Goal: Task Accomplishment & Management: Use online tool/utility

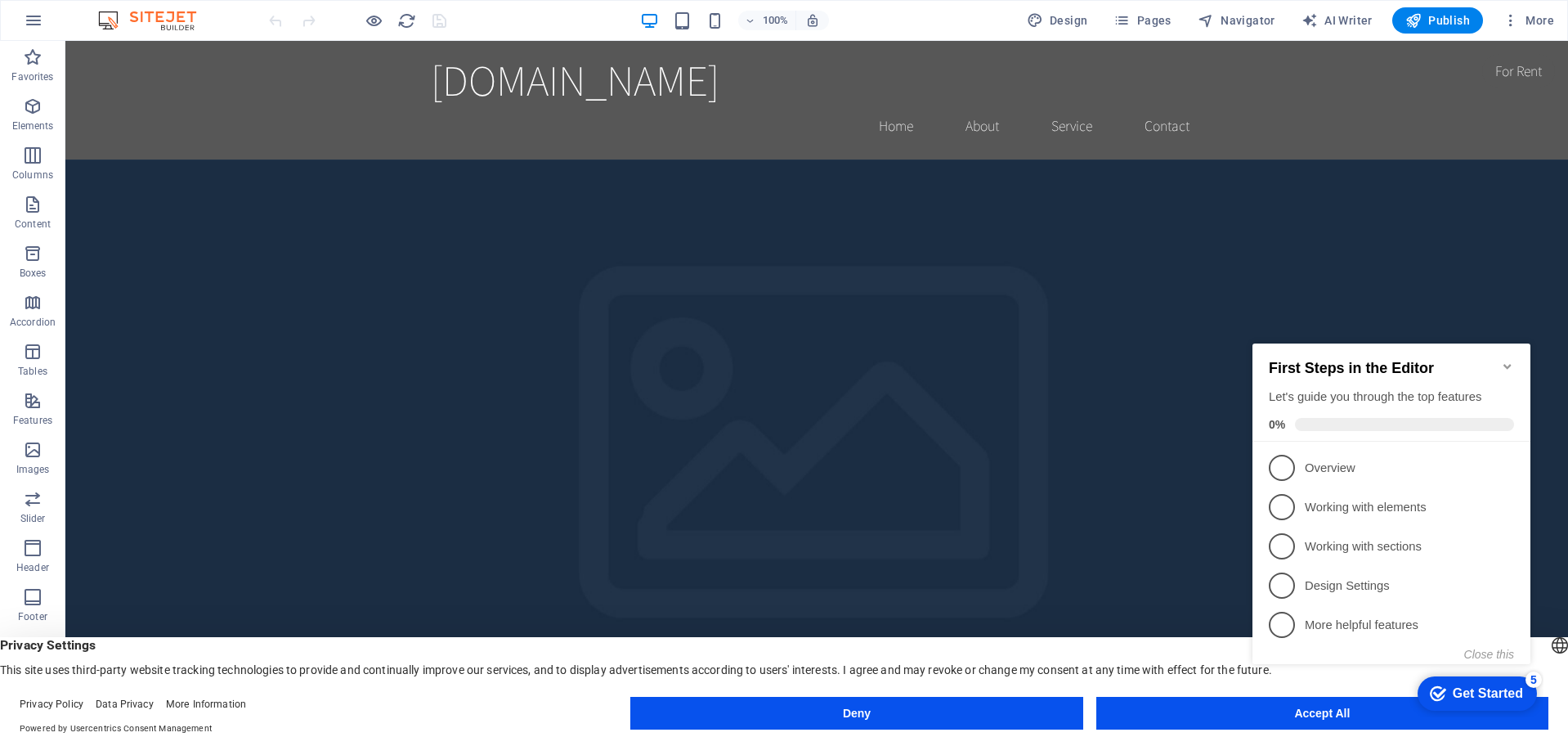
click at [1509, 360] on icon "Minimize checklist" at bounding box center [1507, 367] width 13 height 13
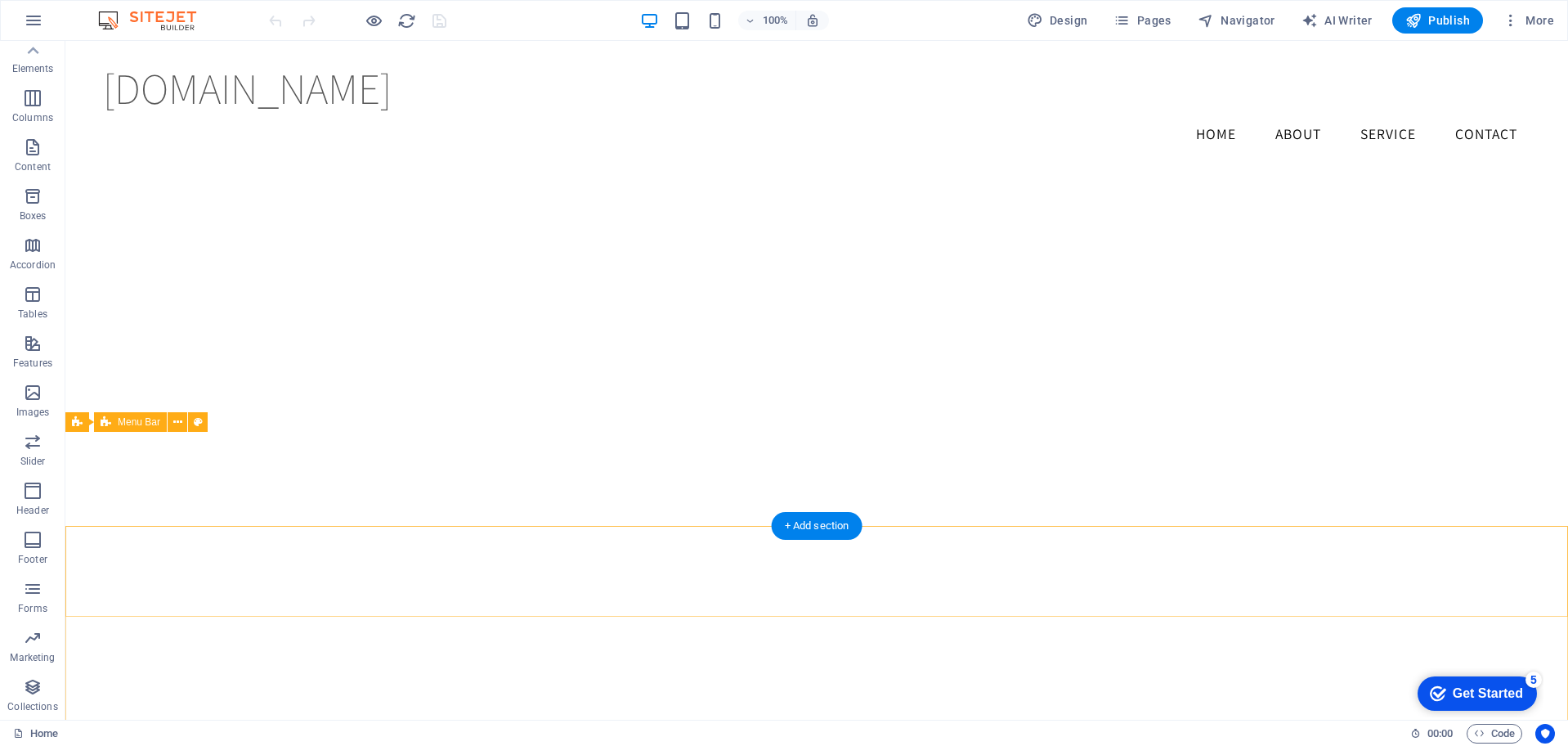
scroll to position [1812, 0]
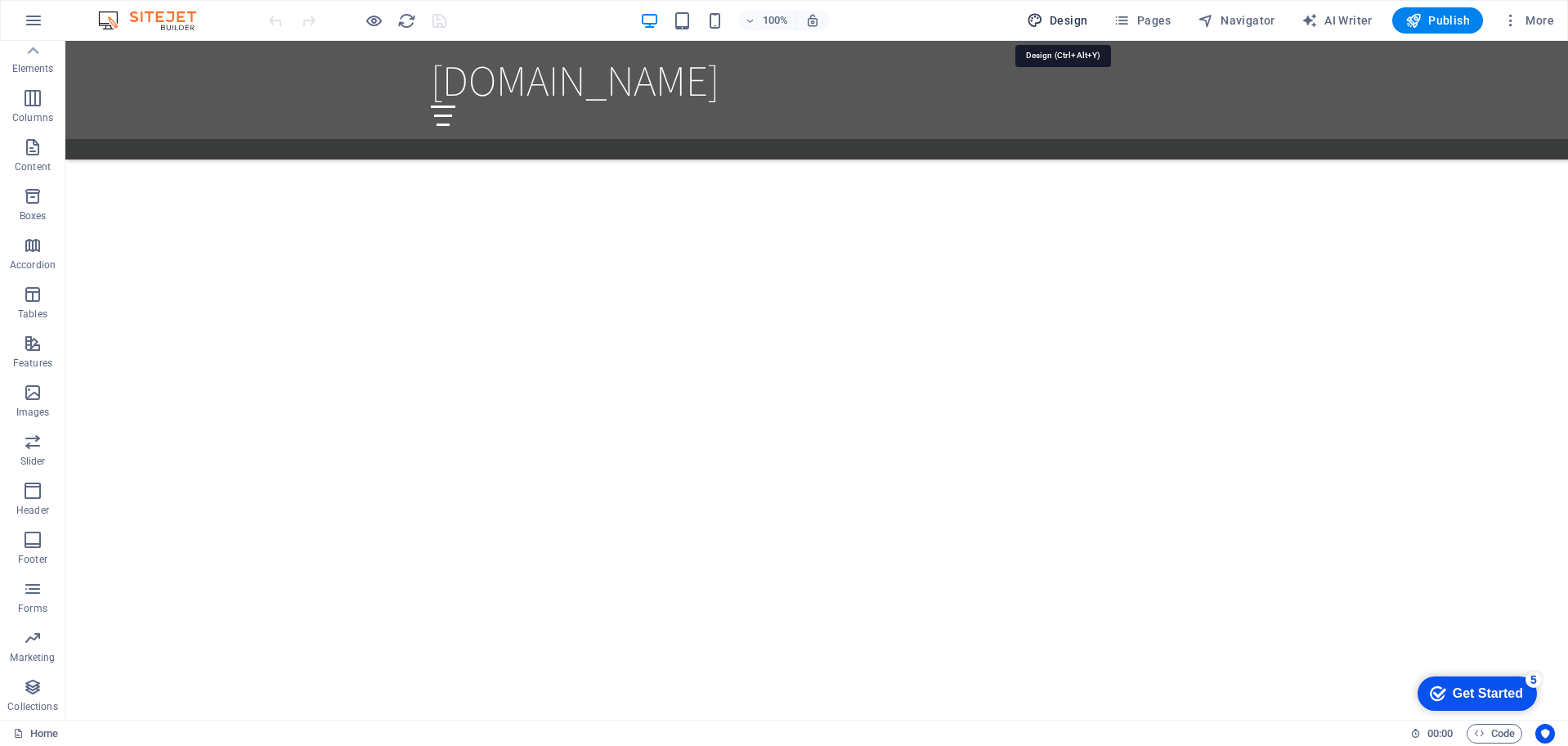
select select "rem"
select select "200"
select select "px"
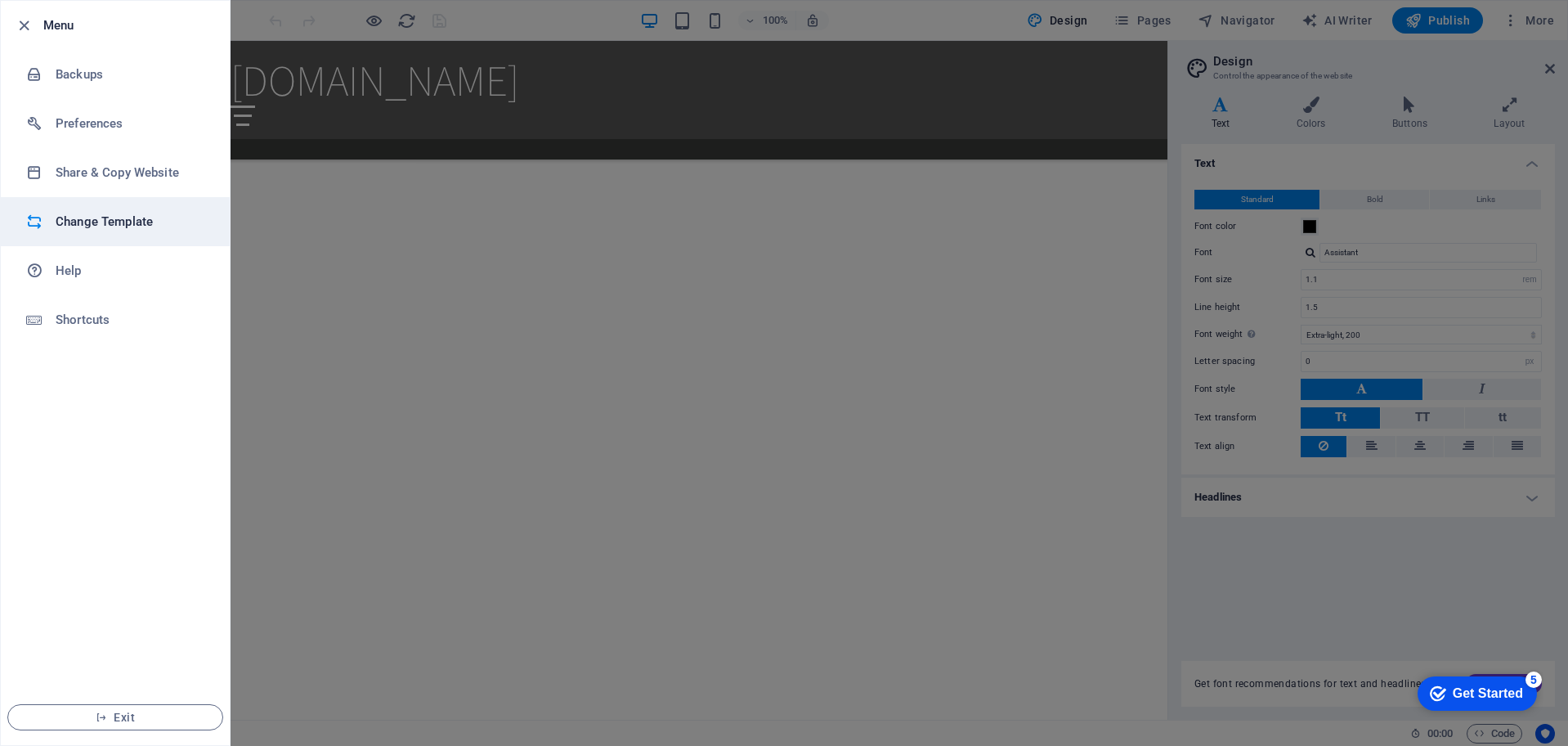
click at [84, 218] on h6 "Change Template" at bounding box center [131, 221] width 151 height 20
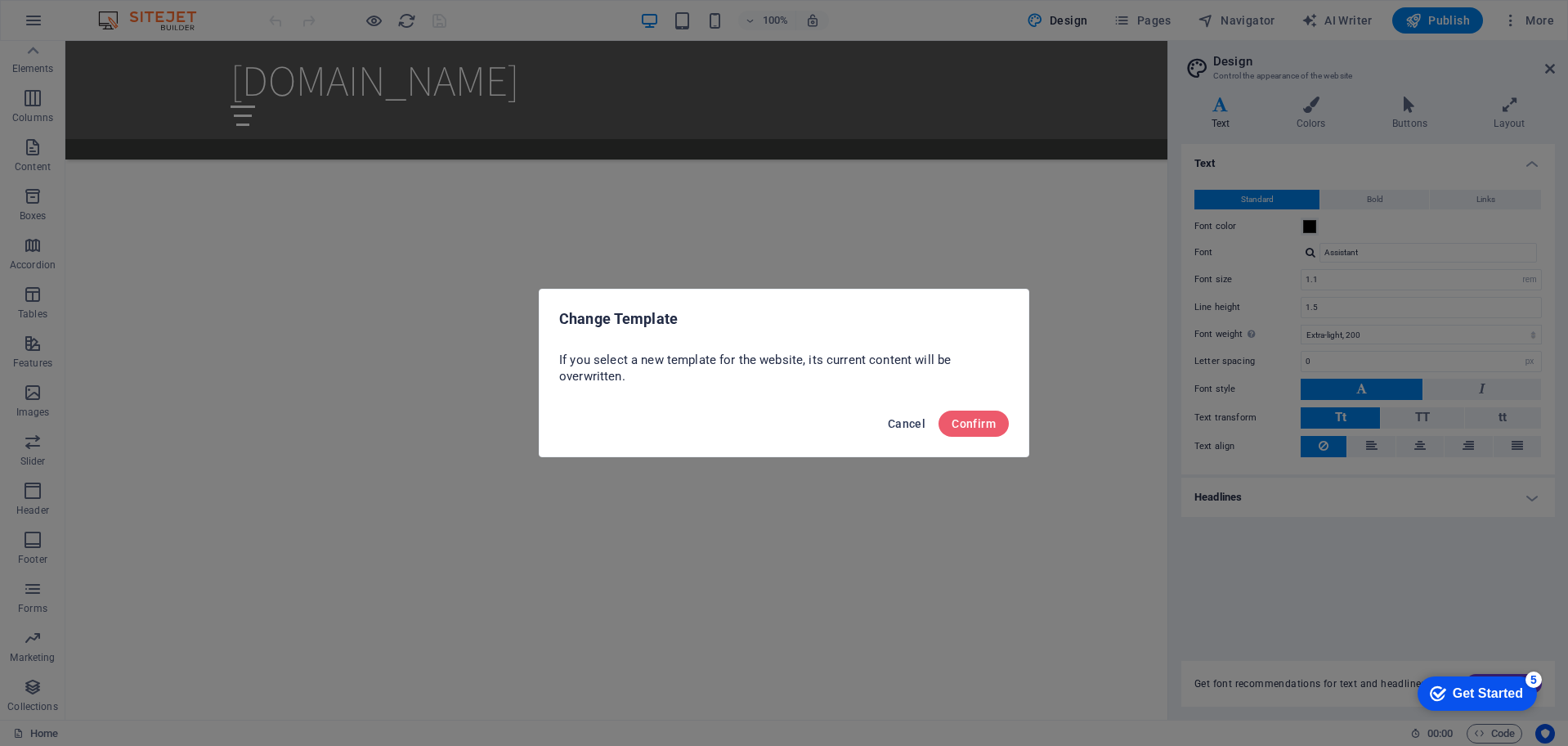
click at [912, 423] on span "Cancel" at bounding box center [906, 424] width 37 height 13
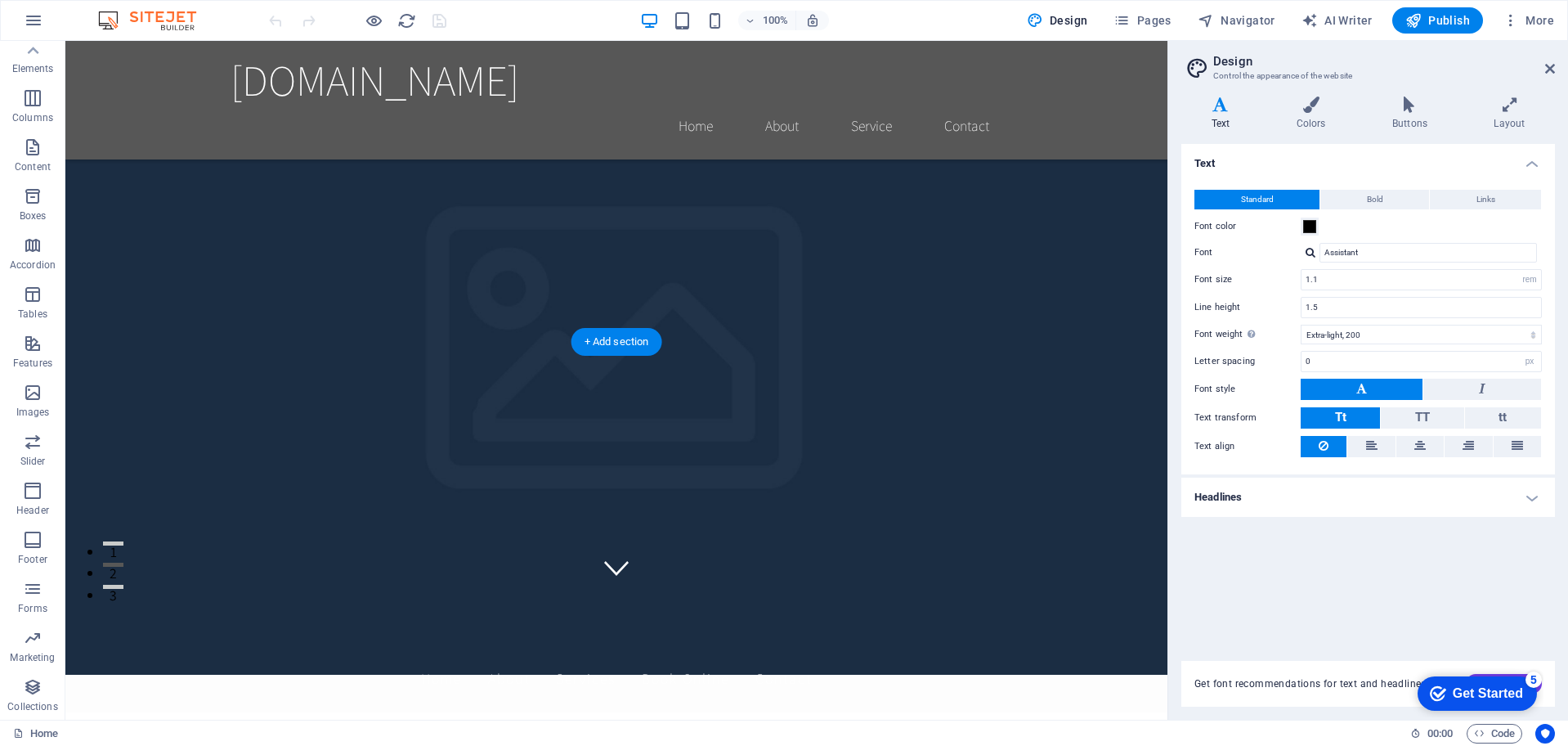
scroll to position [139, 0]
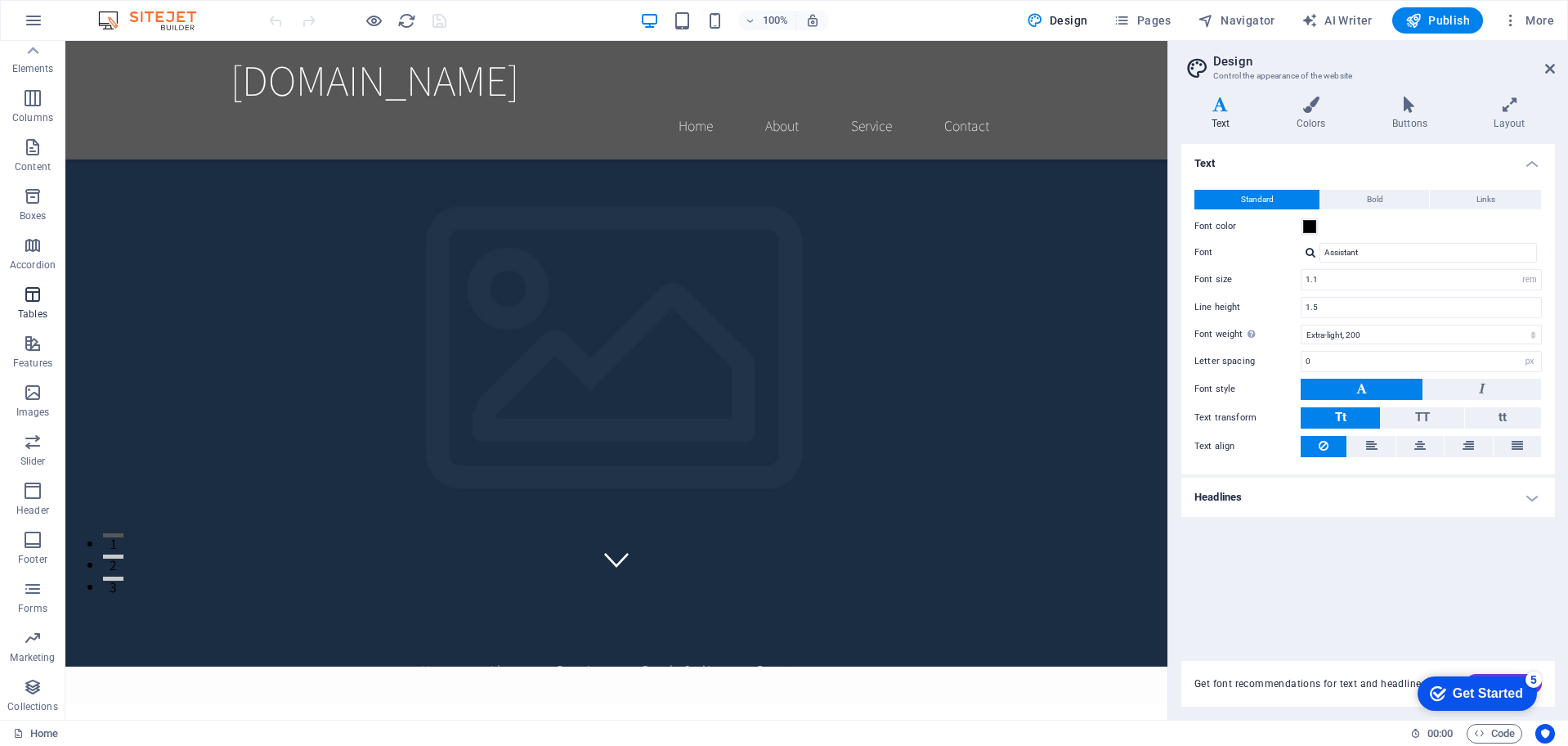
click at [30, 301] on icon "button" at bounding box center [32, 294] width 20 height 20
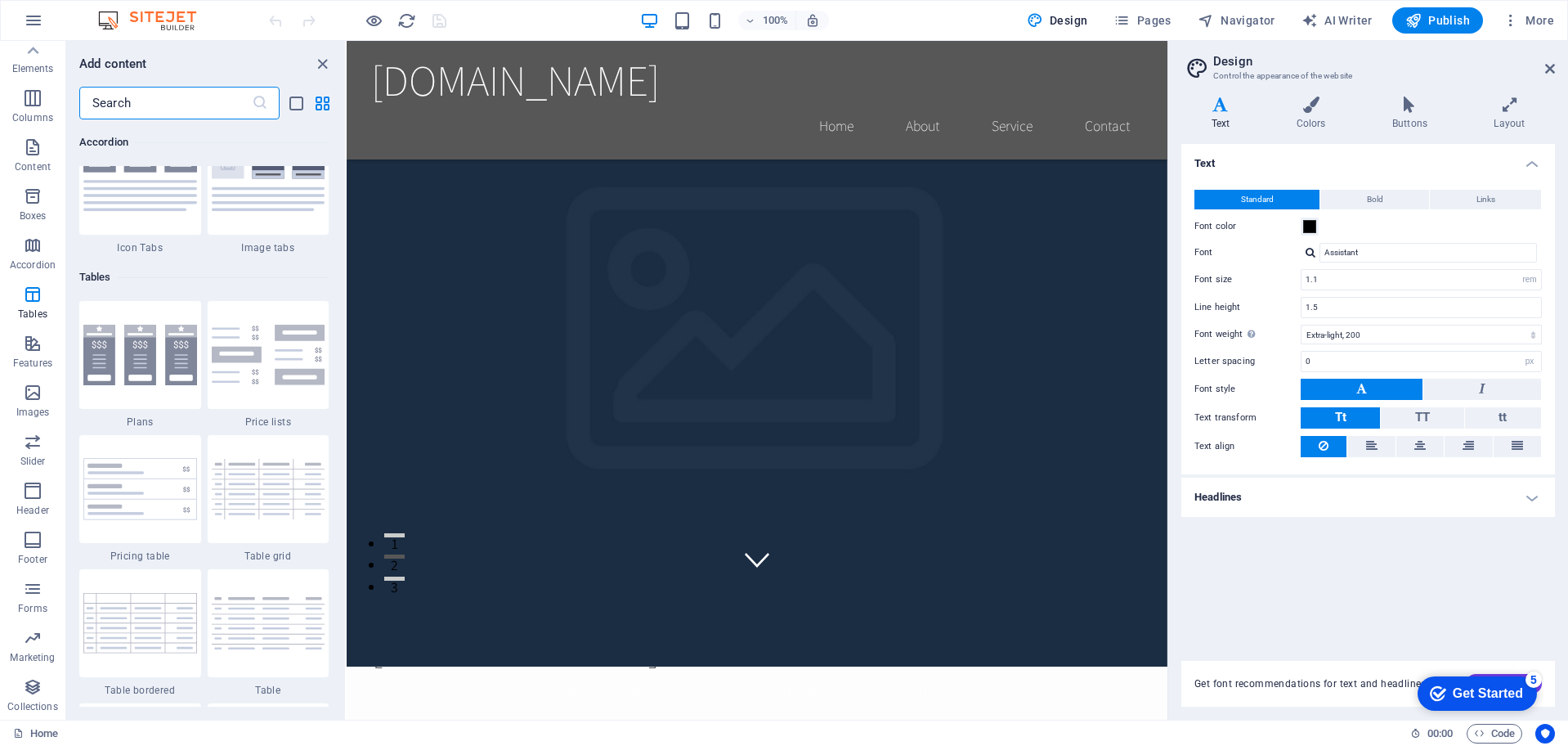
scroll to position [5662, 0]
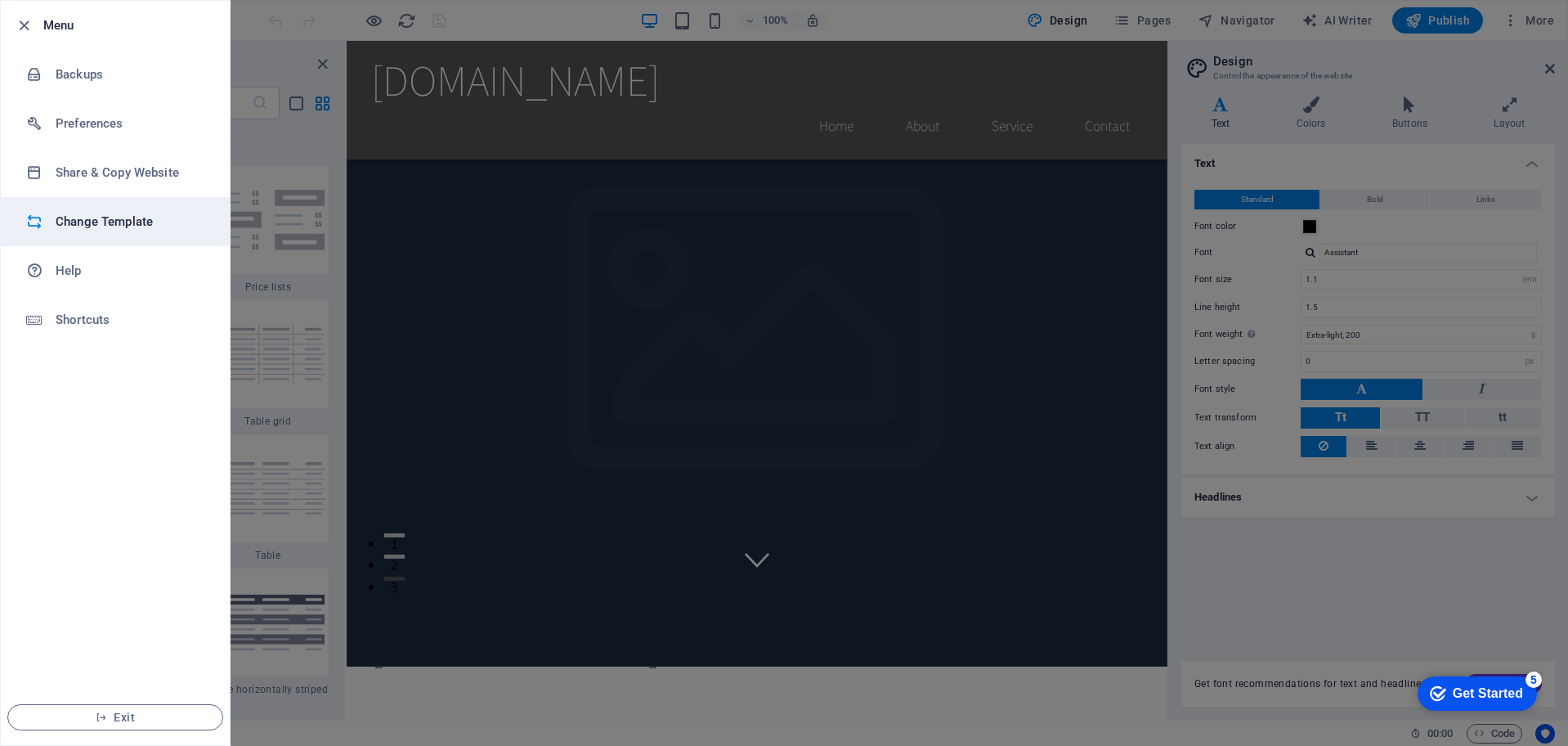
click at [70, 227] on h6 "Change Template" at bounding box center [131, 221] width 151 height 20
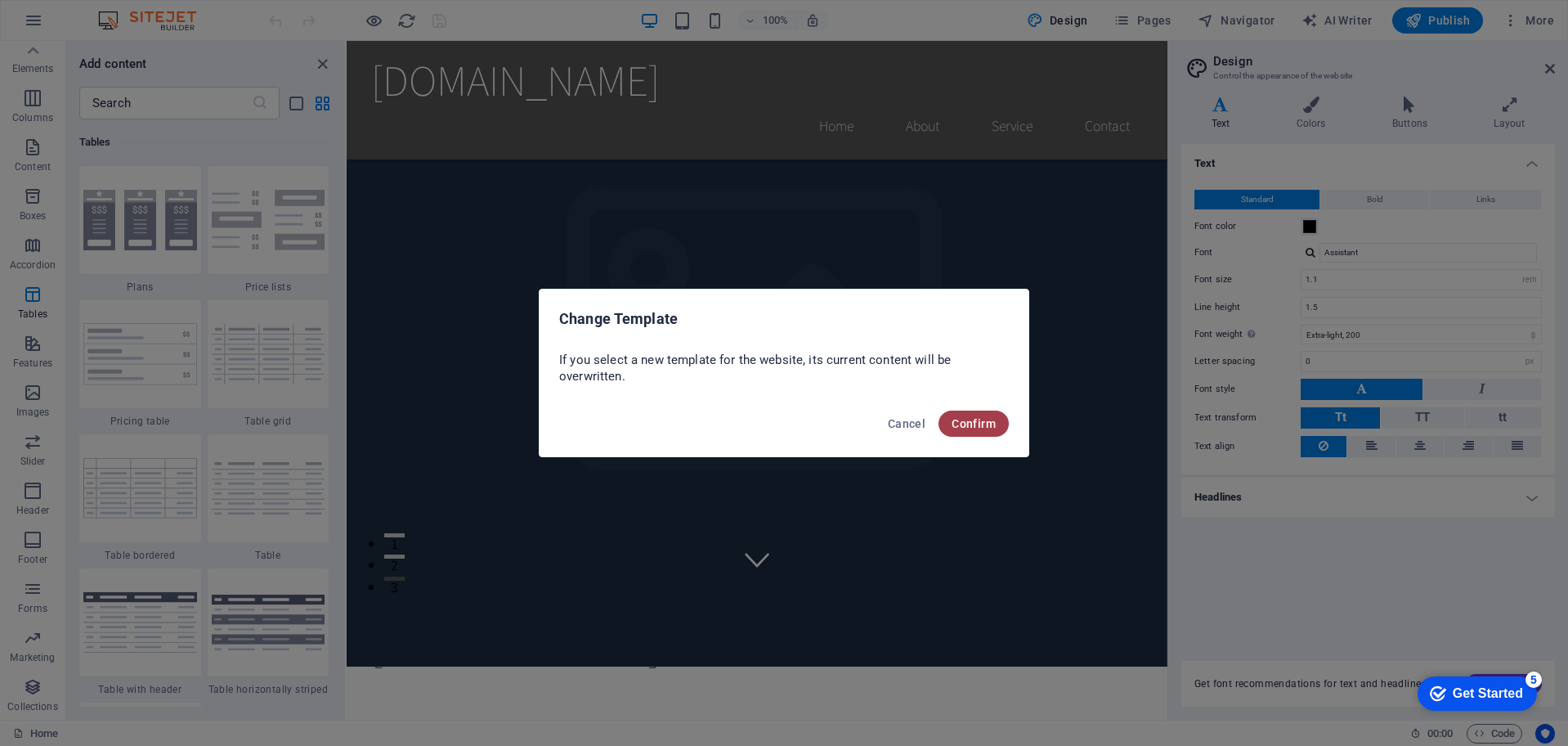
click at [963, 418] on span "Confirm" at bounding box center [974, 424] width 44 height 13
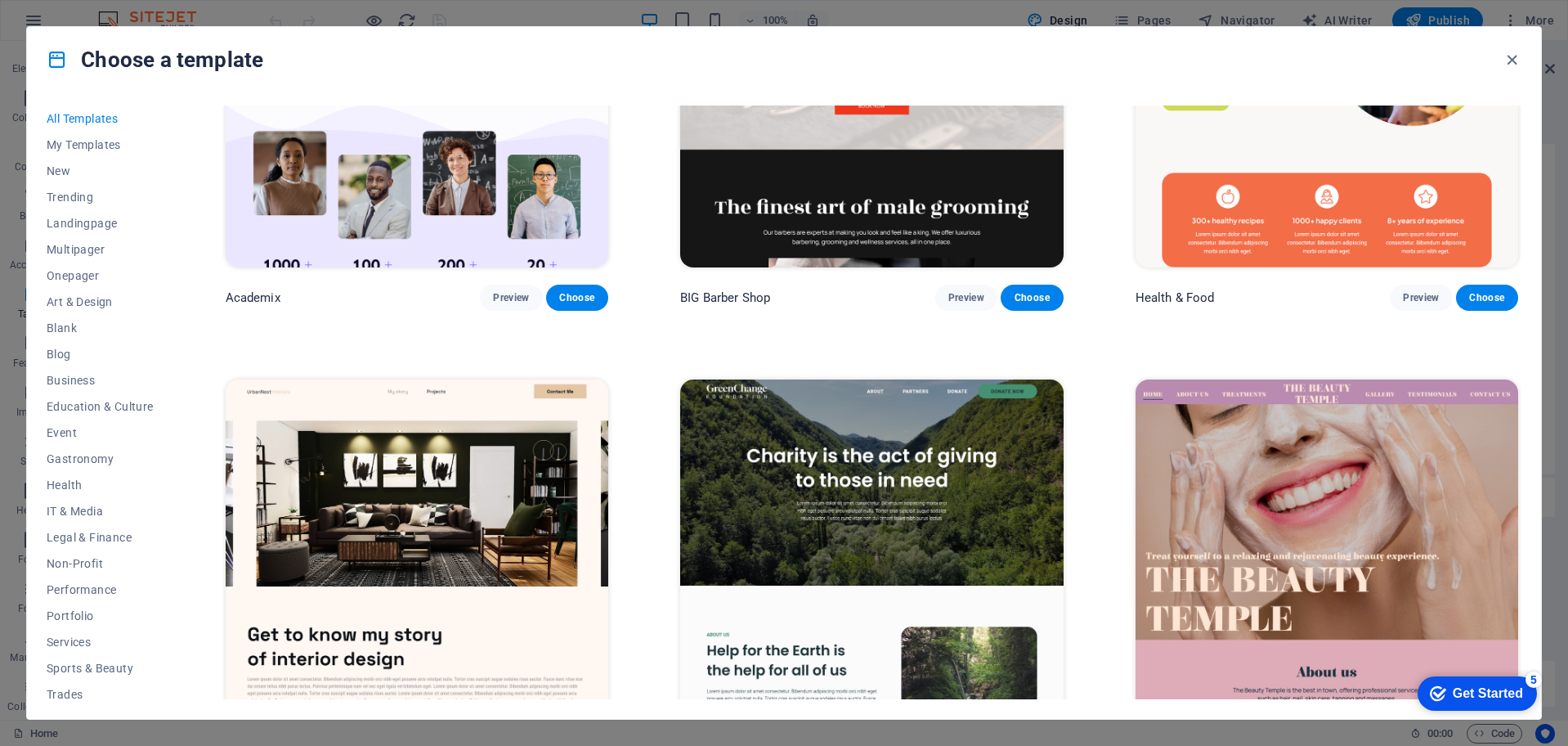
scroll to position [2123, 0]
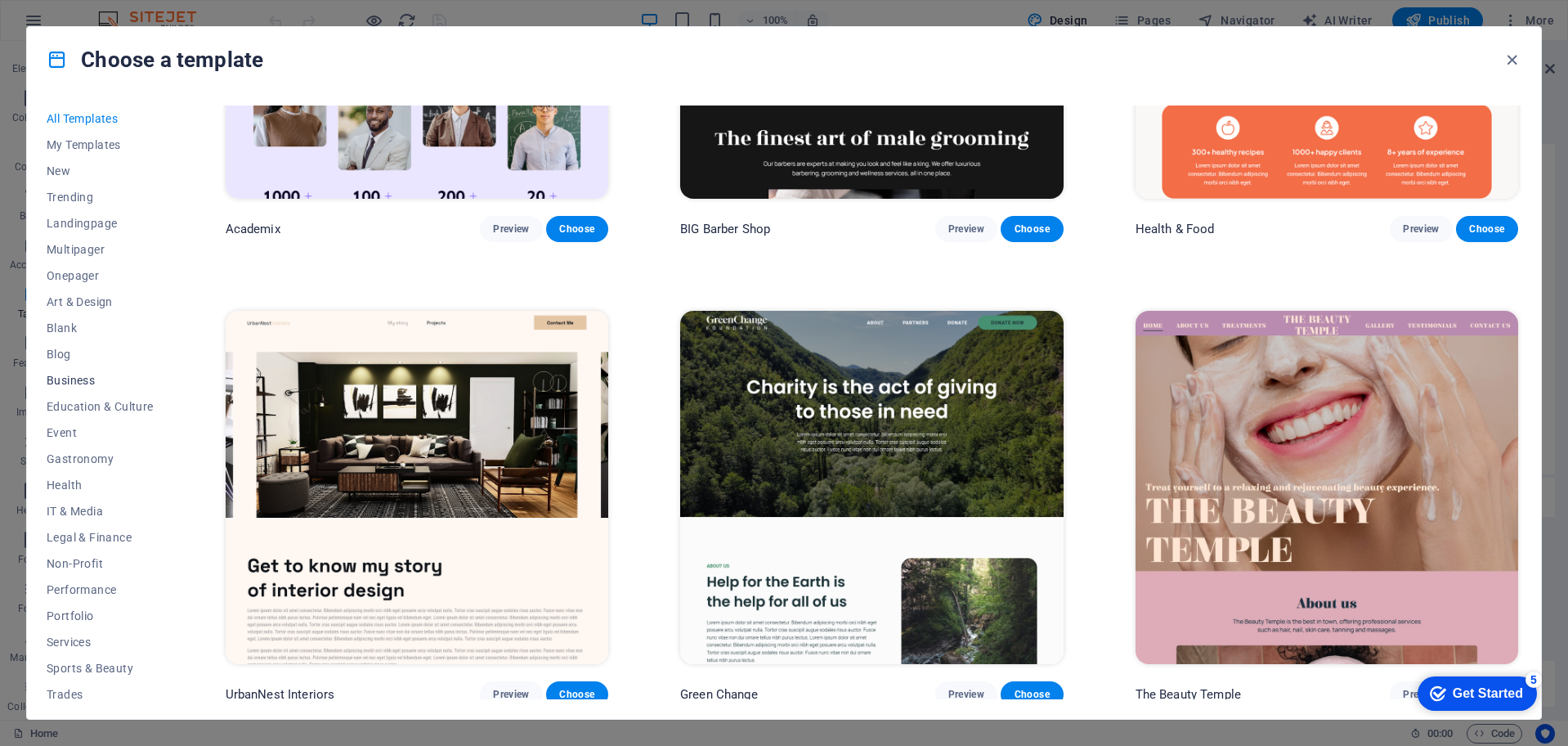
click at [75, 380] on span "Business" at bounding box center [100, 380] width 107 height 13
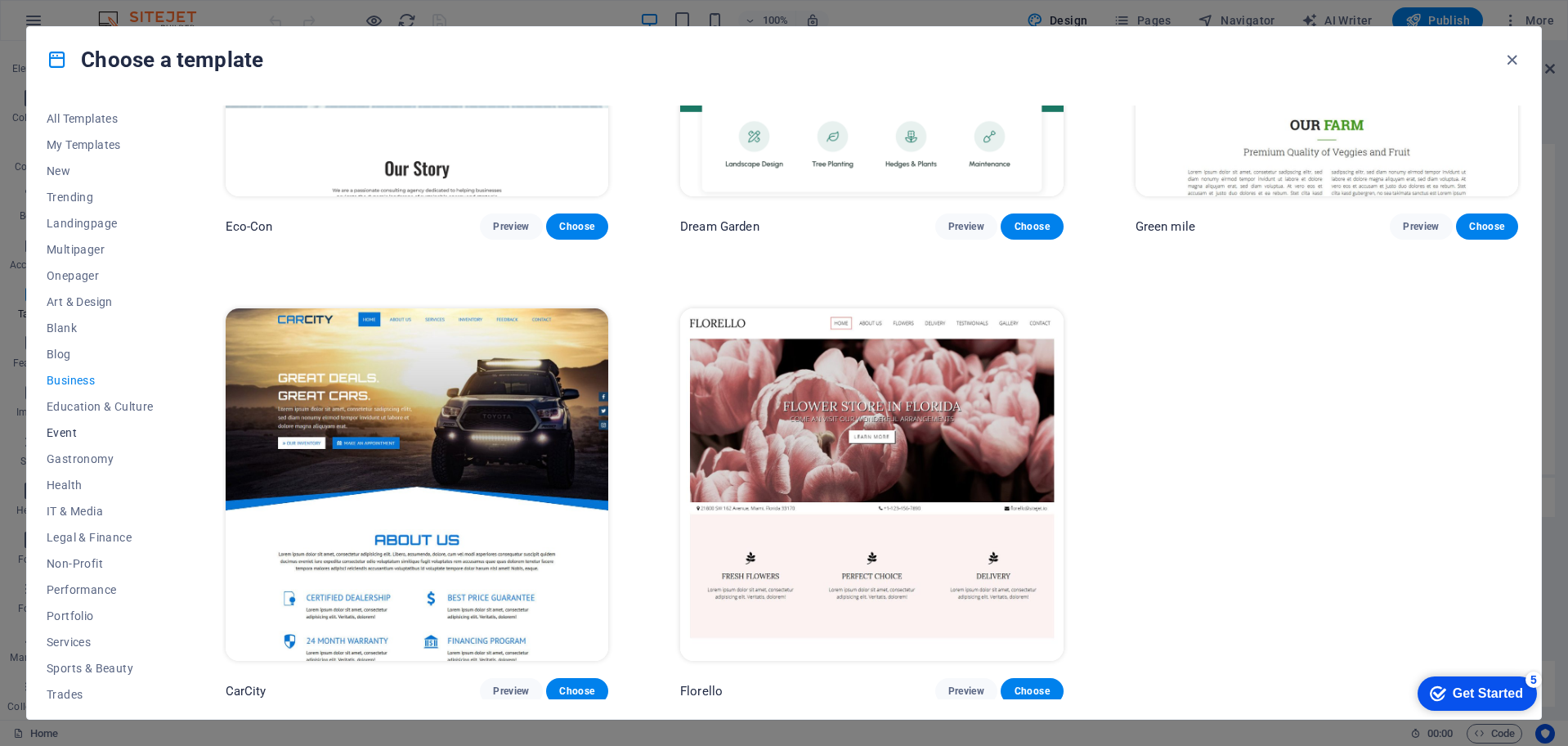
scroll to position [60, 0]
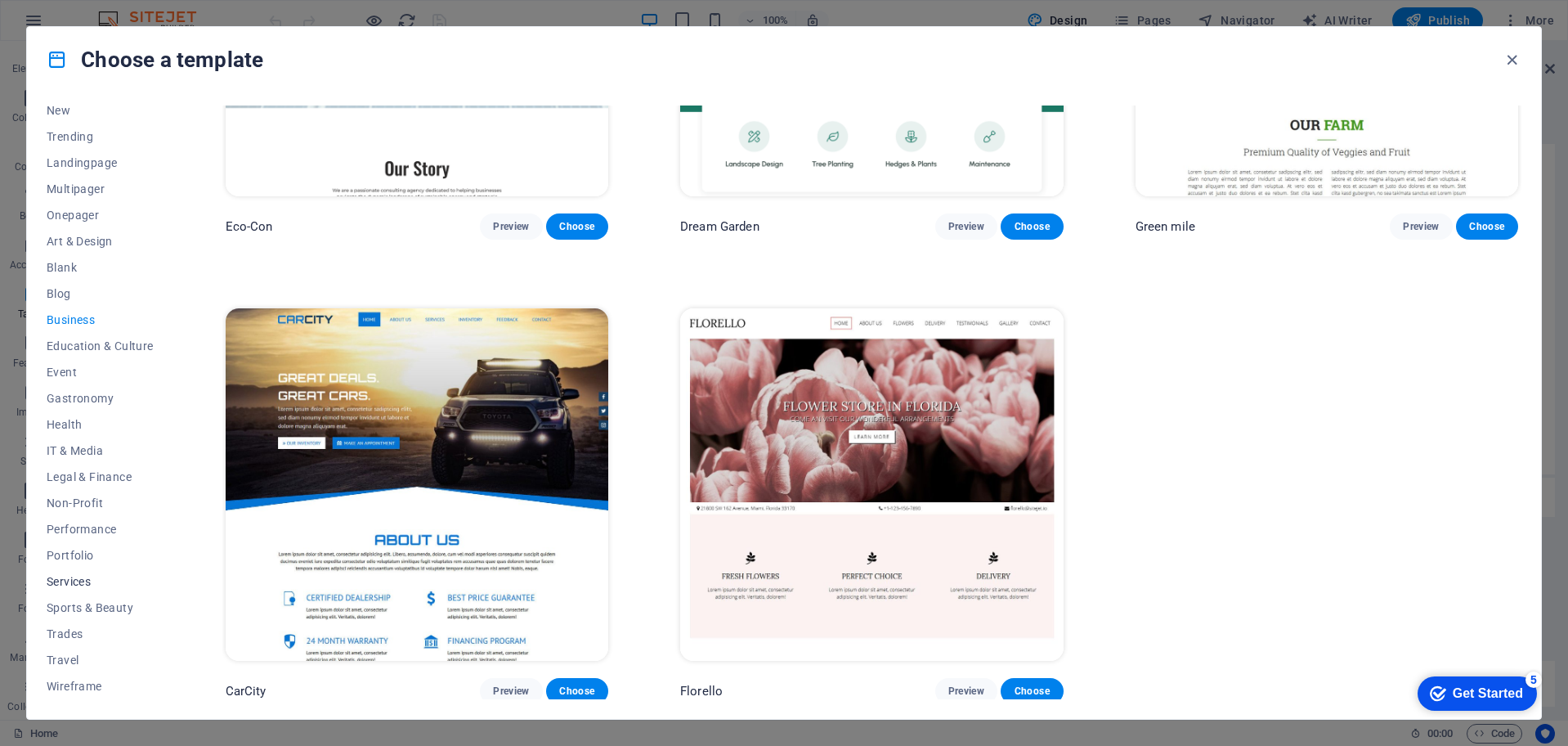
click at [78, 580] on span "Services" at bounding box center [100, 581] width 107 height 13
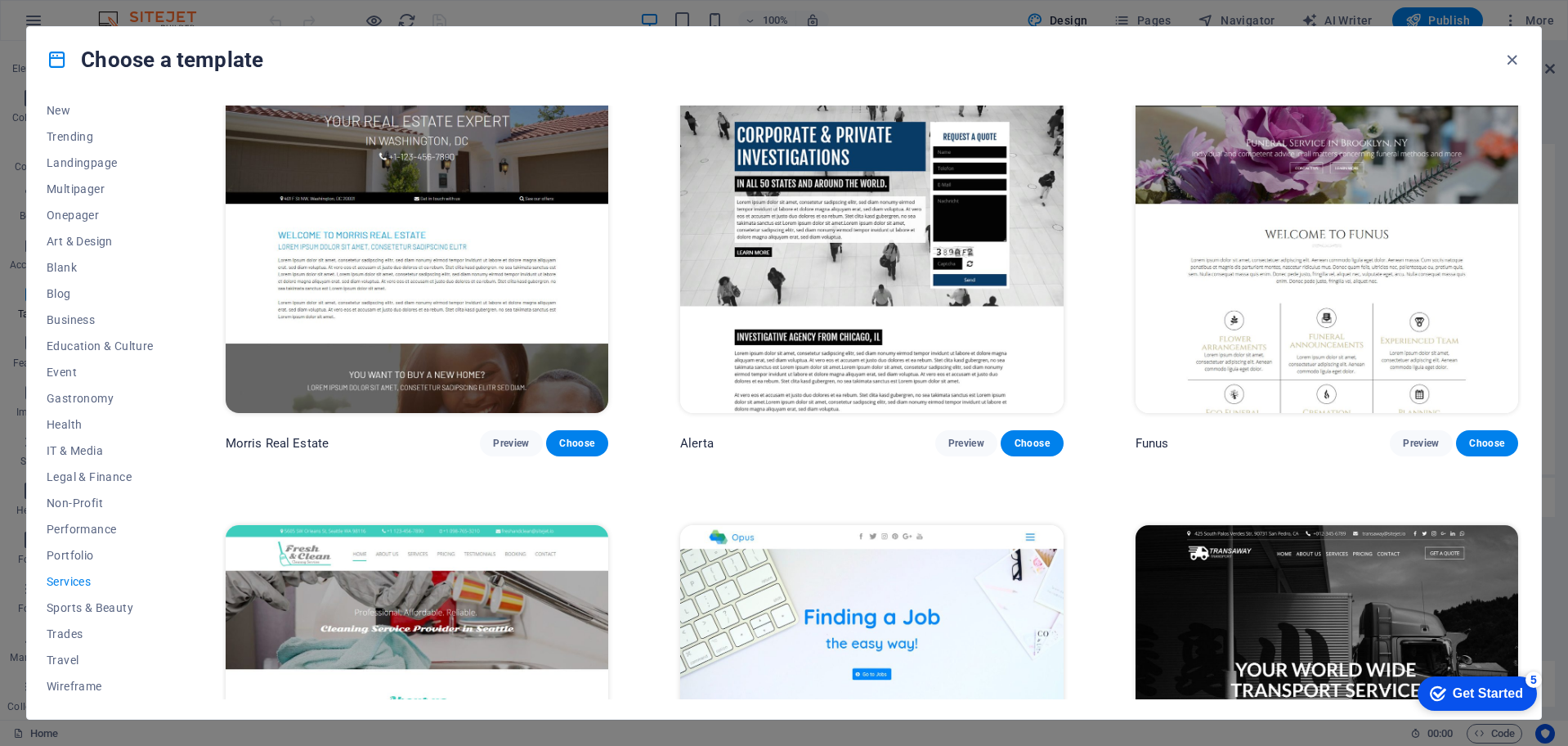
scroll to position [2079, 0]
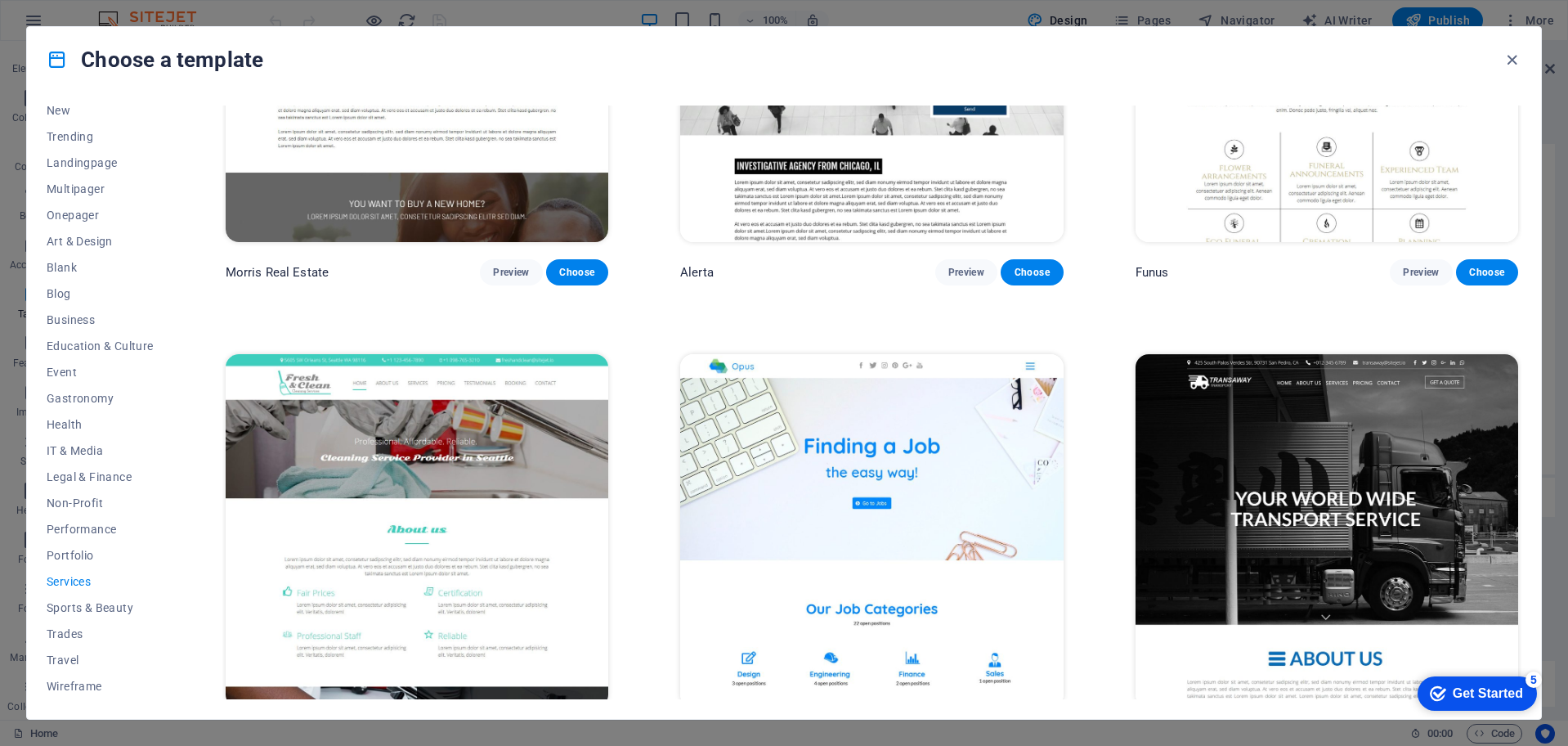
click at [918, 476] on img at bounding box center [872, 531] width 383 height 353
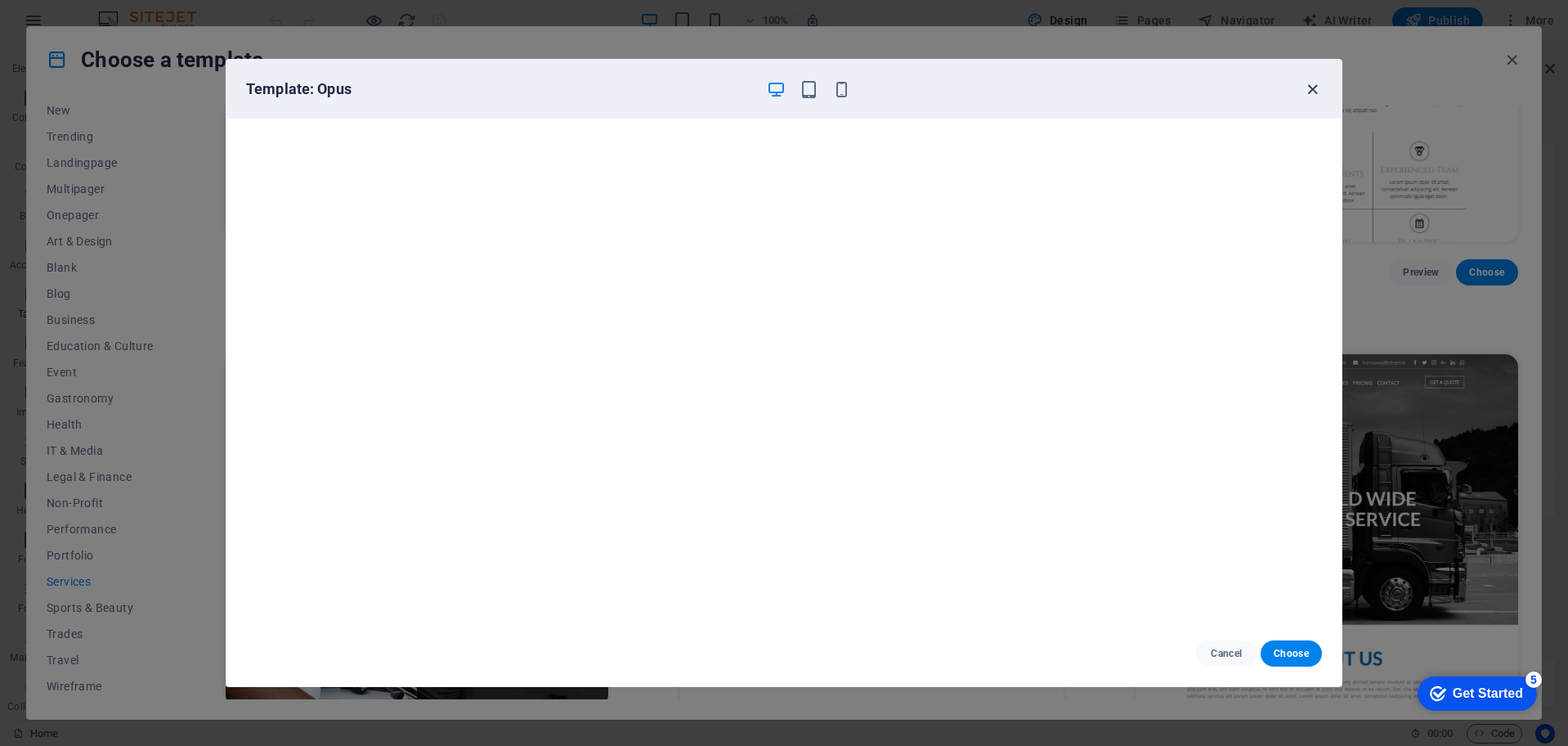
click at [1314, 93] on icon "button" at bounding box center [1313, 90] width 19 height 19
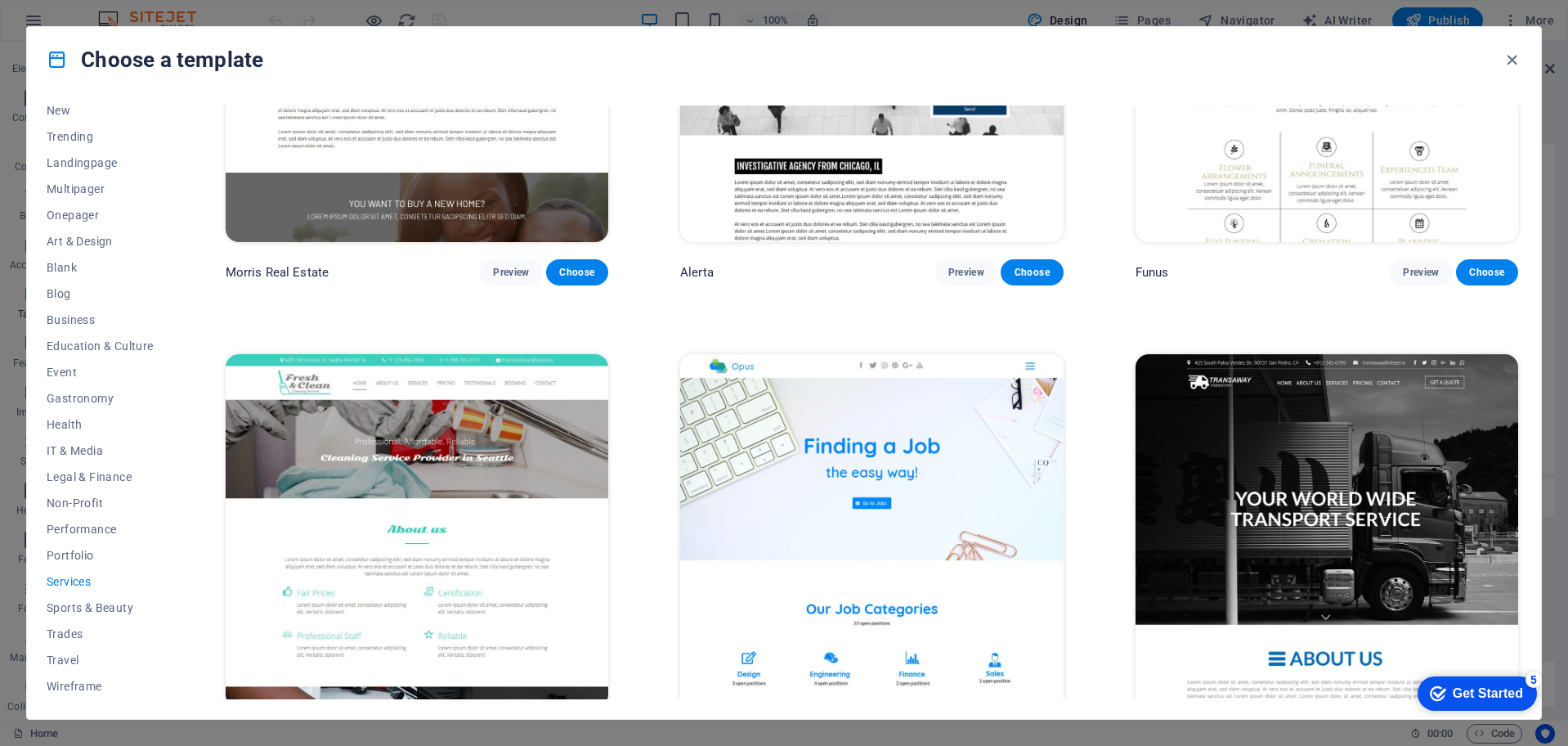
click at [1510, 56] on icon "button" at bounding box center [1512, 60] width 19 height 19
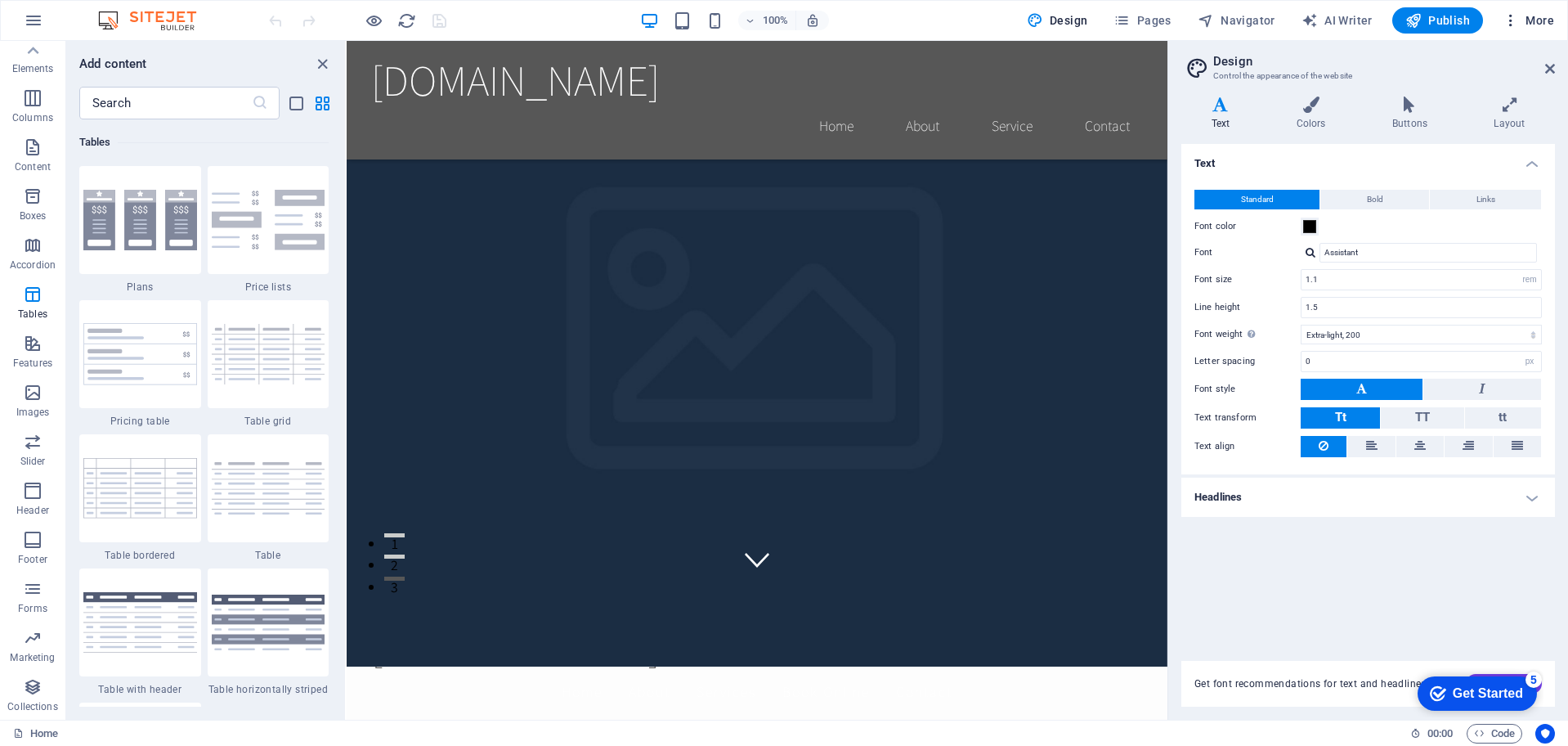
click at [1533, 18] on span "More" at bounding box center [1528, 20] width 51 height 16
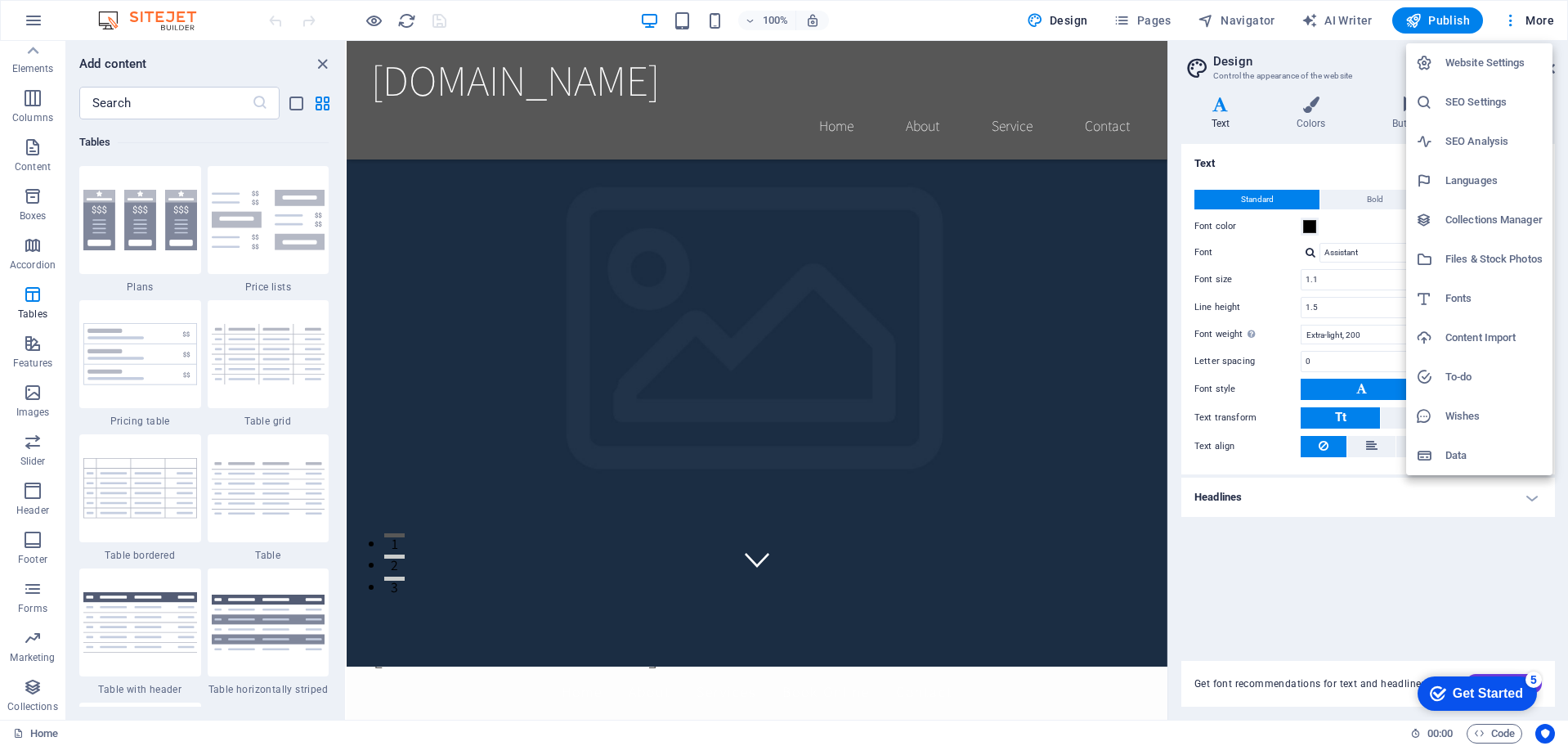
click at [37, 735] on div at bounding box center [784, 373] width 1568 height 746
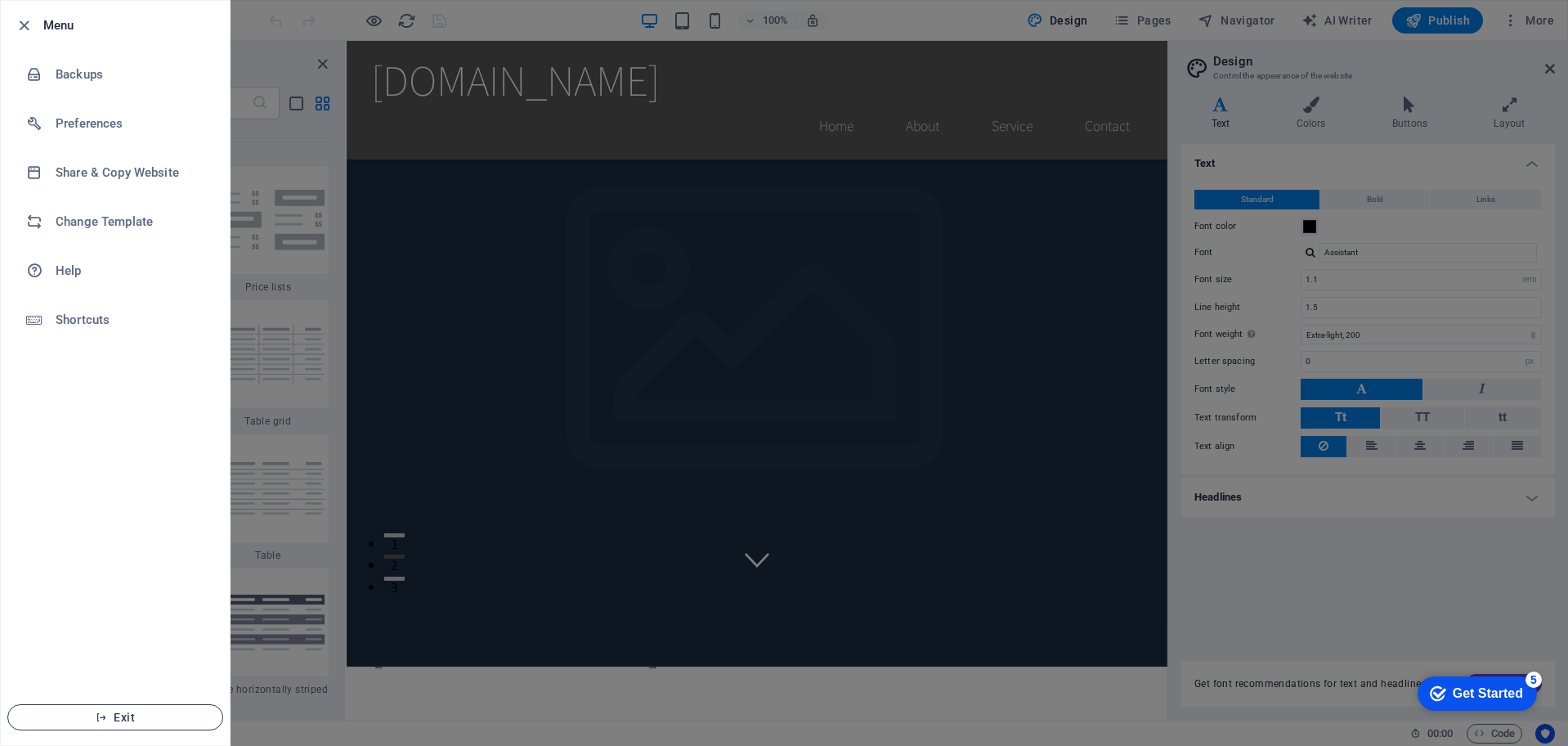
click at [125, 717] on span "Exit" at bounding box center [114, 717] width 188 height 13
